Goal: Manage account settings: Manage account settings

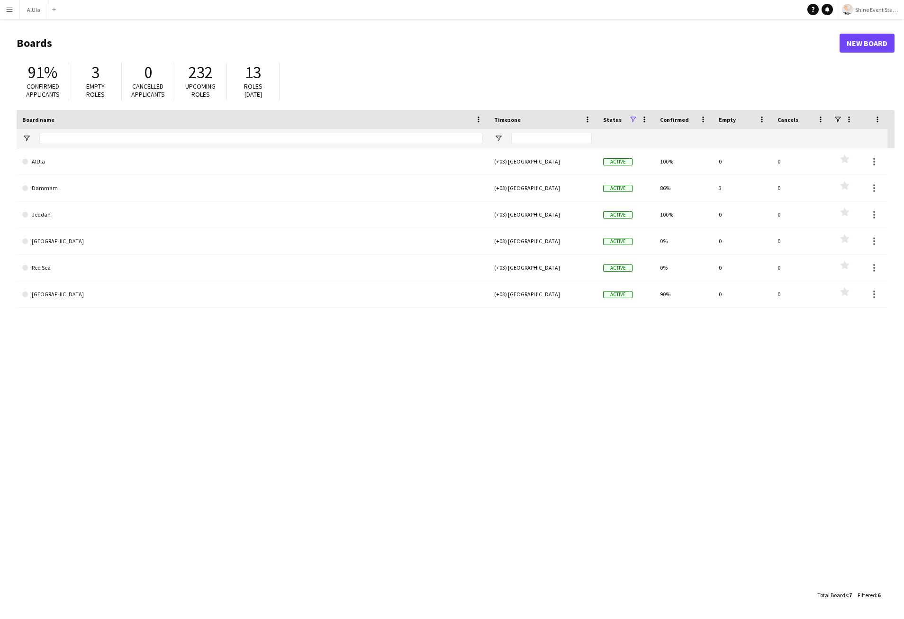
click at [875, 6] on span "Shine Event Staffing" at bounding box center [877, 9] width 45 height 7
click at [854, 38] on link "Melas Crew" at bounding box center [862, 43] width 89 height 19
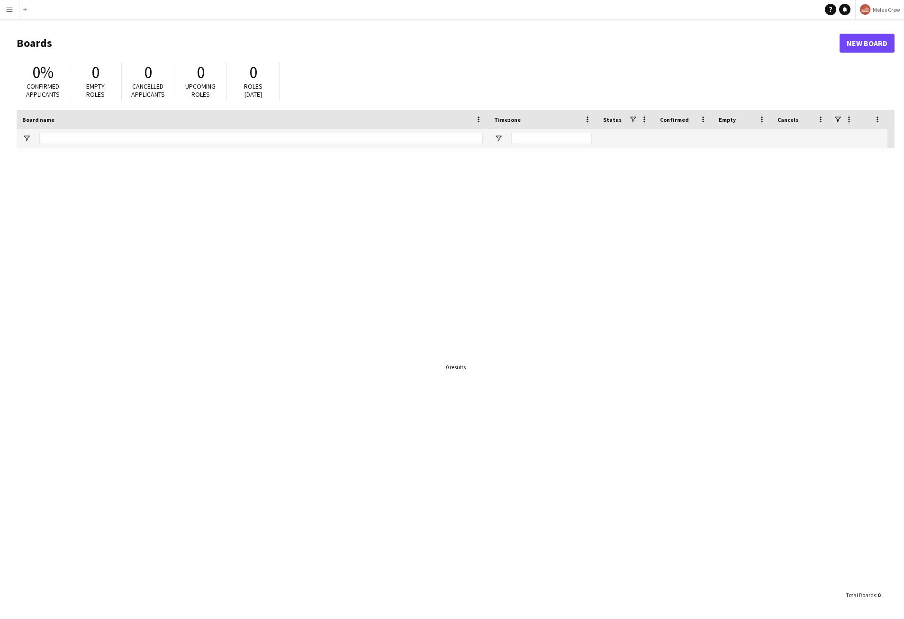
click at [8, 13] on app-icon "Menu" at bounding box center [10, 10] width 8 height 8
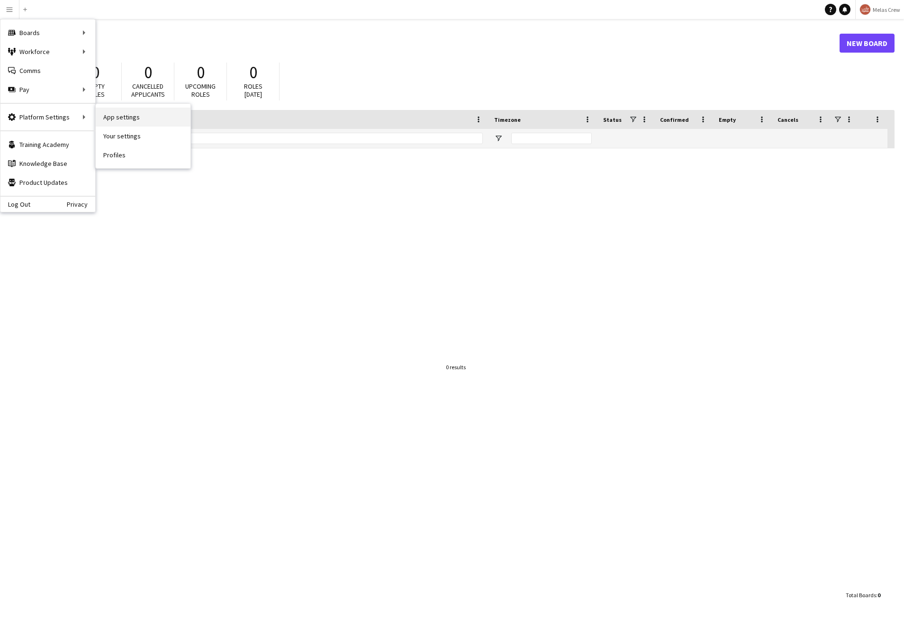
click at [118, 122] on link "App settings" at bounding box center [143, 117] width 95 height 19
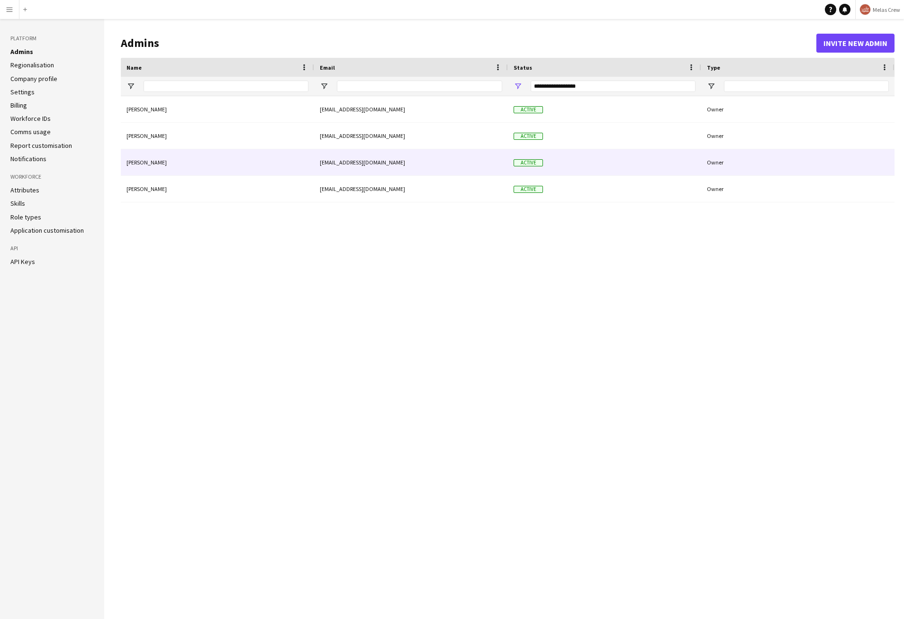
click at [177, 164] on div "Mark Walls" at bounding box center [217, 162] width 193 height 26
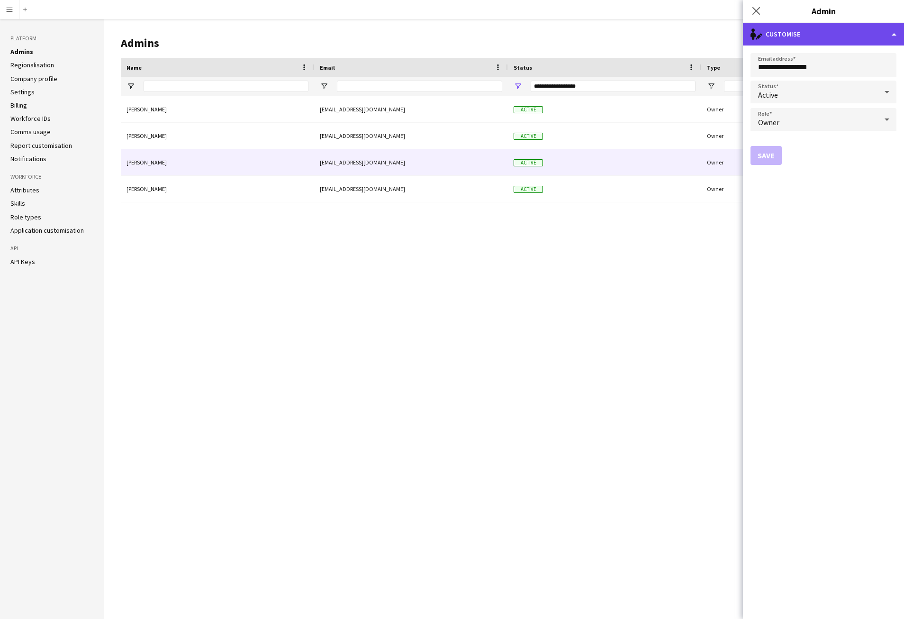
click at [837, 30] on div "single-neutral-actions-edit-1 Customise" at bounding box center [823, 34] width 161 height 23
click at [843, 78] on button "Delete admin Delete admin" at bounding box center [855, 75] width 94 height 19
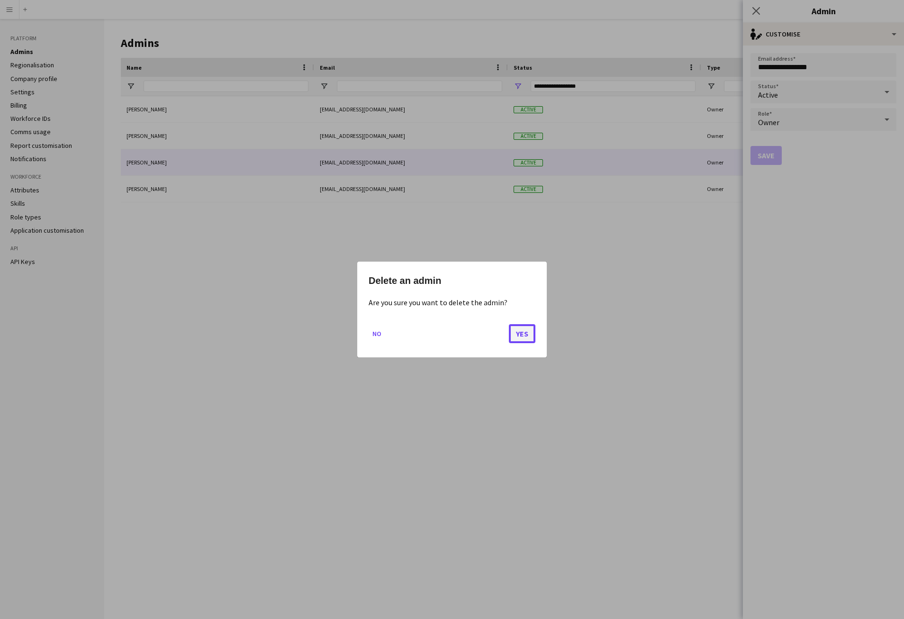
click at [520, 338] on button "Yes" at bounding box center [522, 333] width 27 height 19
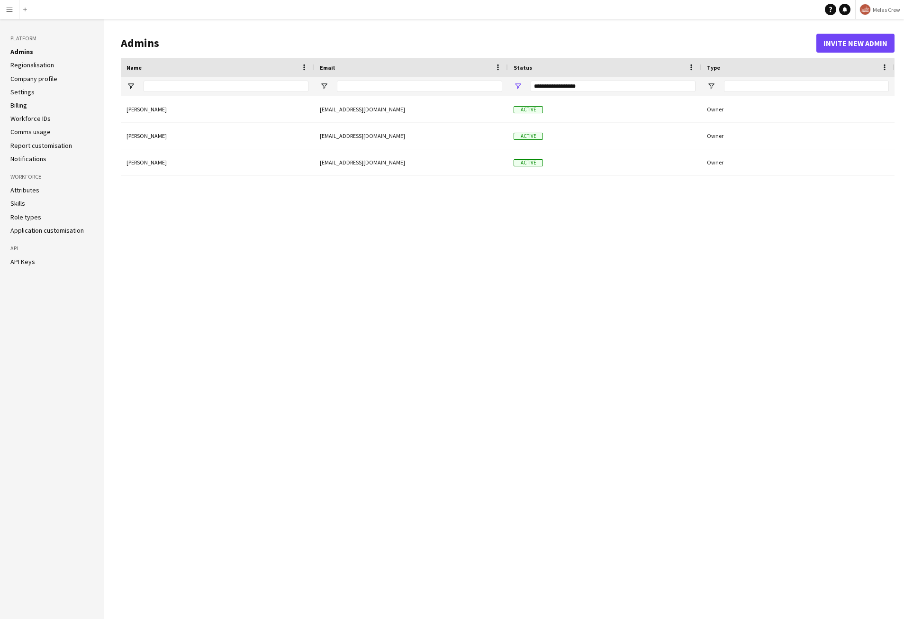
click at [729, 228] on div "Ghiath Imadi ghiath.imadi@letsshineksa.com Active Owner Hammad Rashid hammad.ra…" at bounding box center [508, 350] width 774 height 508
click at [11, 12] on app-icon "Menu" at bounding box center [10, 10] width 8 height 8
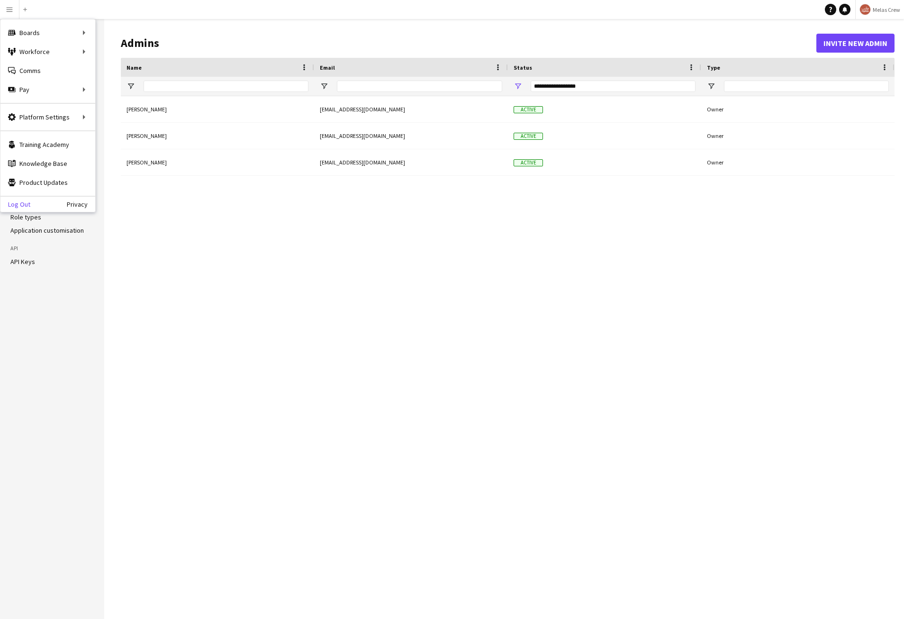
click at [17, 203] on link "Log Out" at bounding box center [15, 204] width 30 height 8
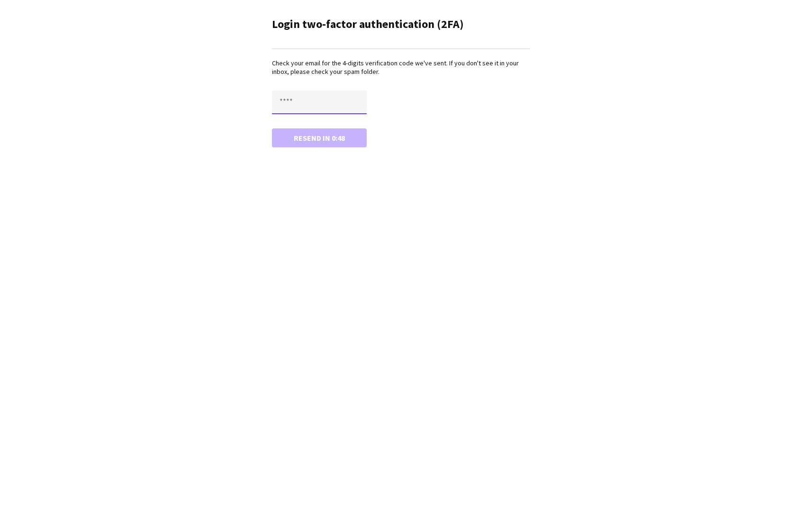
click at [307, 102] on input "text" at bounding box center [319, 103] width 95 height 24
paste input "****"
type input "****"
click at [317, 138] on button "Confirm" at bounding box center [319, 137] width 95 height 19
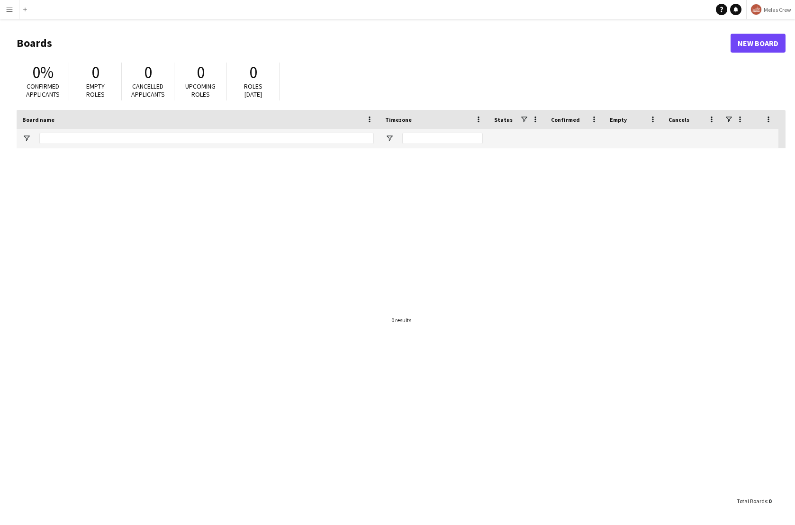
click at [774, 7] on span "Melas Crew" at bounding box center [777, 9] width 27 height 7
